Goal: Information Seeking & Learning: Check status

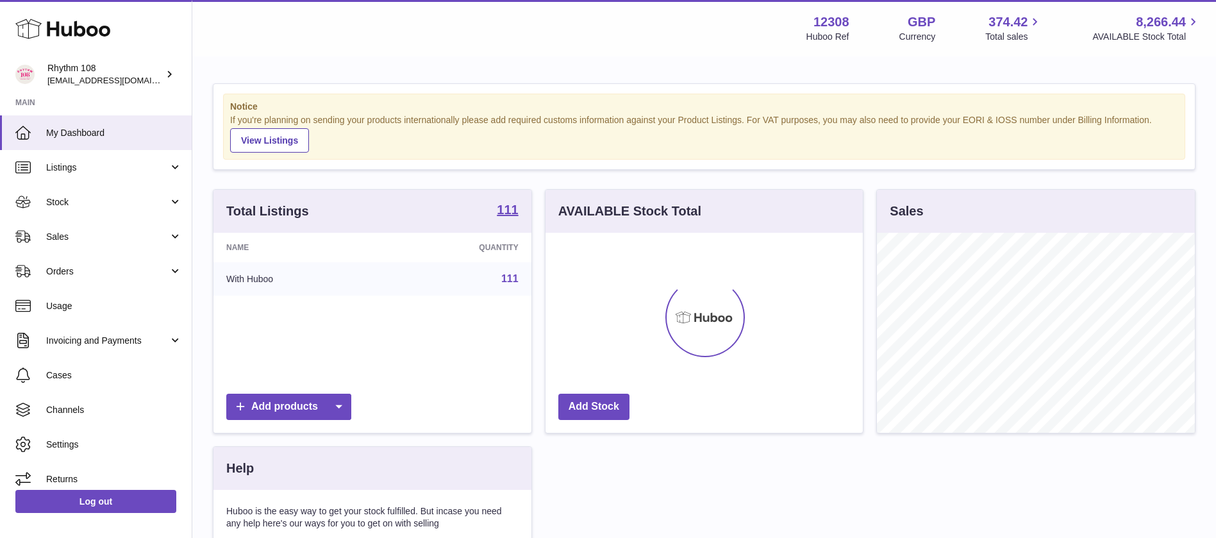
scroll to position [200, 317]
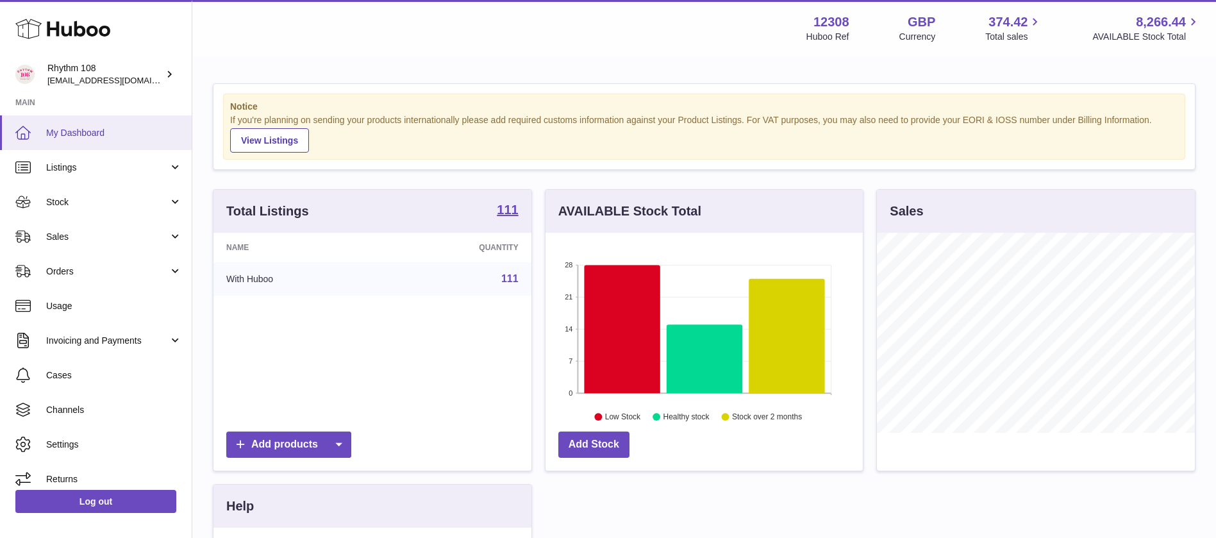
drag, startPoint x: 481, startPoint y: 42, endPoint x: 36, endPoint y: 147, distance: 458.0
click at [481, 42] on div "Menu Huboo 12308 Huboo Ref GBP Currency 374.42 Total sales 8,266.44 AVAILABLE S…" at bounding box center [704, 27] width 993 height 29
click at [95, 221] on link "Sales" at bounding box center [96, 236] width 192 height 35
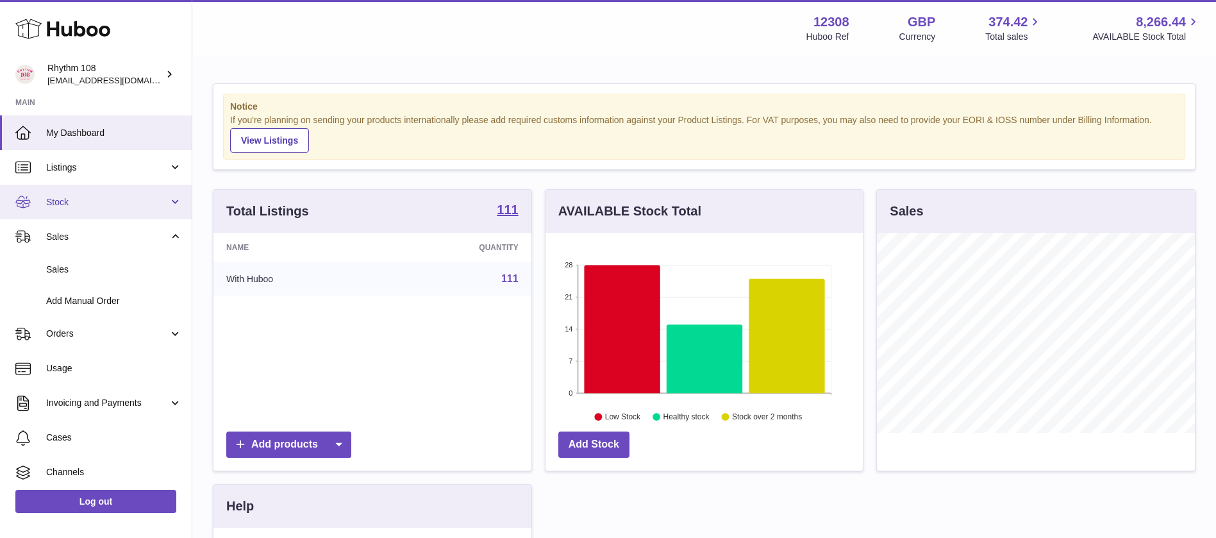
click at [85, 206] on span "Stock" at bounding box center [107, 202] width 122 height 12
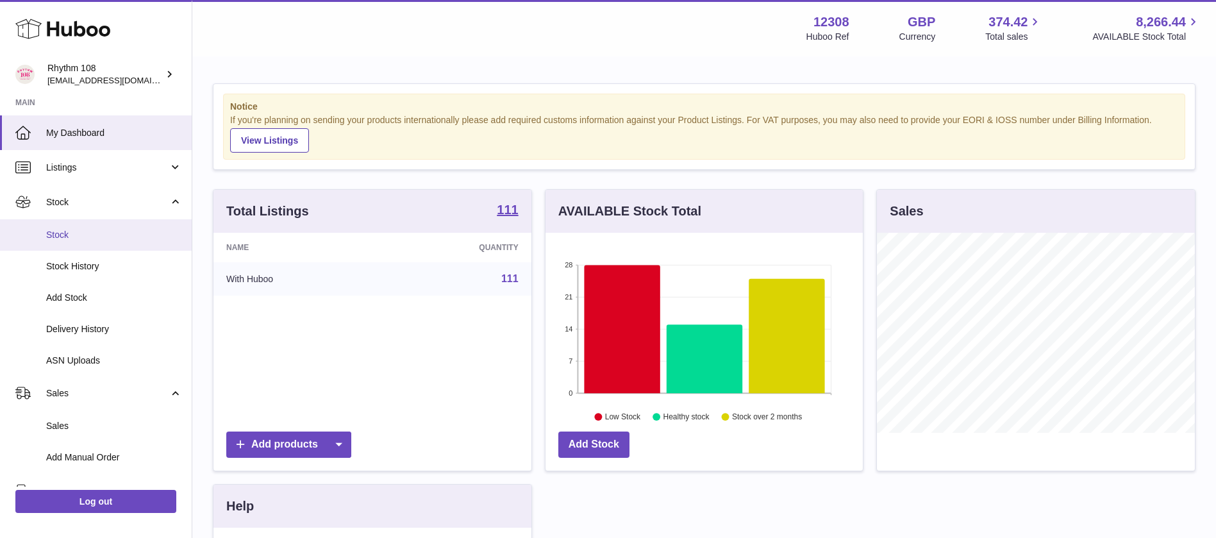
click at [83, 238] on span "Stock" at bounding box center [114, 235] width 136 height 12
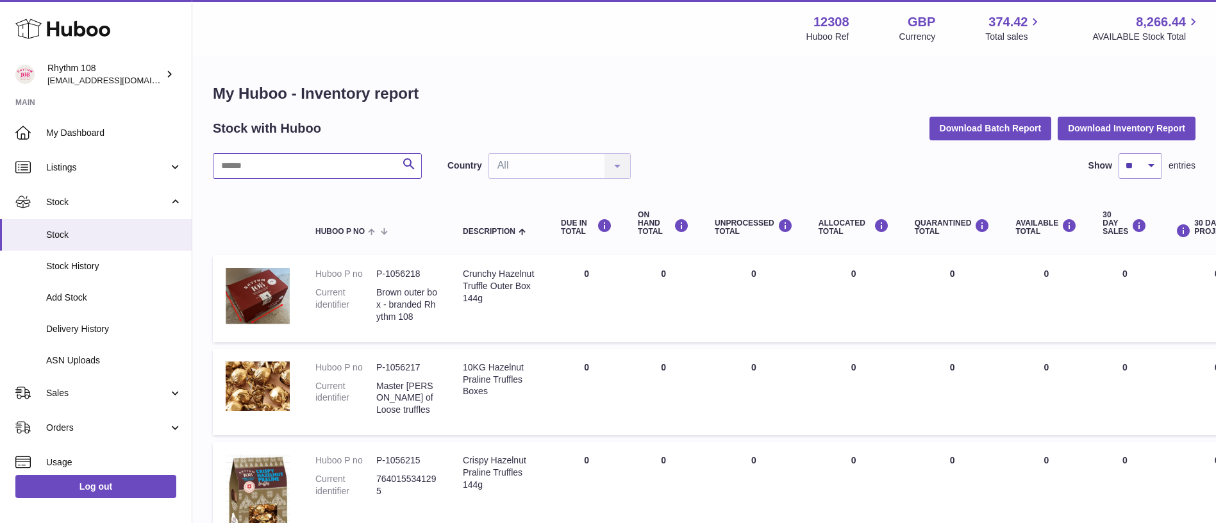
click at [366, 158] on input "text" at bounding box center [317, 166] width 209 height 26
type input "*********"
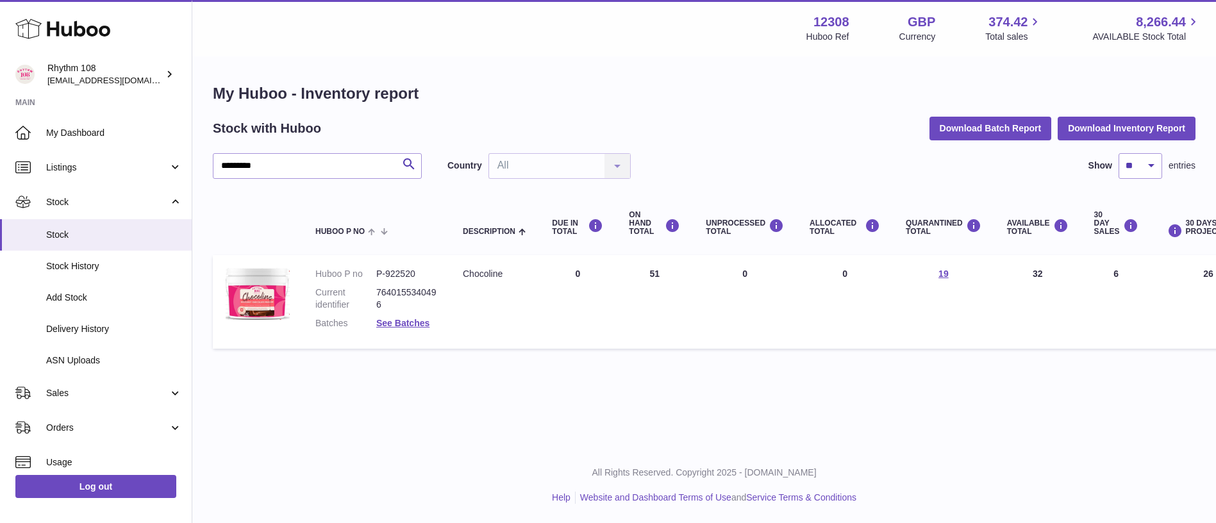
click at [696, 103] on h1 "My Huboo - Inventory report" at bounding box center [704, 93] width 983 height 21
drag, startPoint x: 378, startPoint y: 412, endPoint x: 44, endPoint y: 408, distance: 334.0
click at [378, 412] on div "Menu Huboo 12308 Huboo Ref GBP Currency 374.42 Total sales 8,266.44 AVAILABLE S…" at bounding box center [704, 223] width 1024 height 447
click at [421, 320] on link "See Batches" at bounding box center [402, 323] width 53 height 10
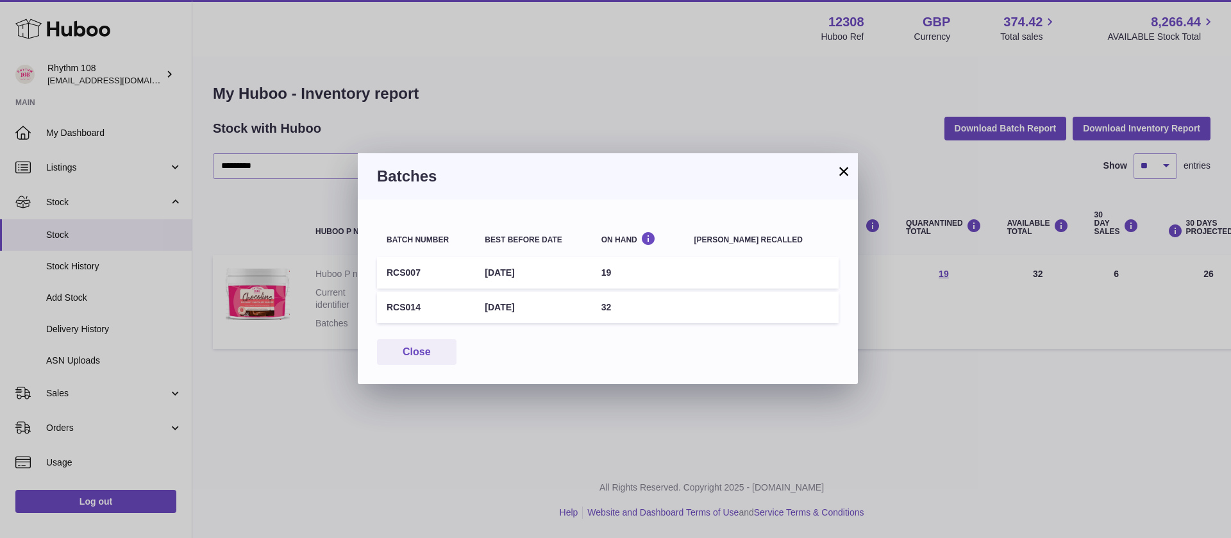
click at [842, 172] on button "×" at bounding box center [843, 170] width 15 height 15
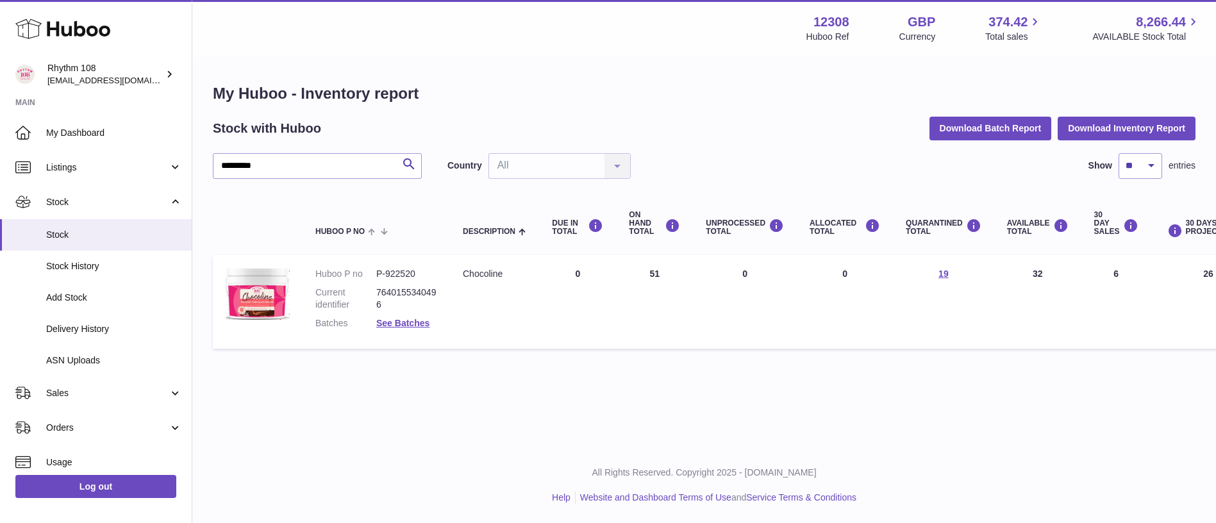
click at [853, 78] on div "My Huboo - Inventory report Stock with Huboo Download Batch Report Download Inv…" at bounding box center [704, 219] width 1024 height 323
